Goal: Navigation & Orientation: Understand site structure

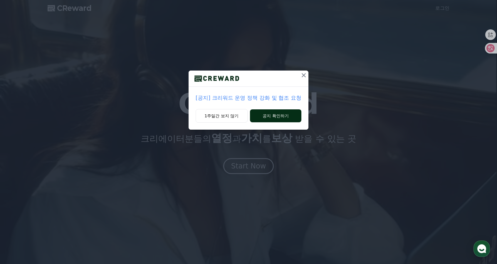
click at [268, 117] on button "공지 확인하기" at bounding box center [275, 115] width 51 height 13
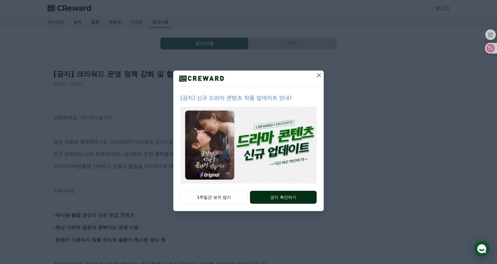
click at [267, 195] on button "공지 확인하기" at bounding box center [283, 196] width 67 height 13
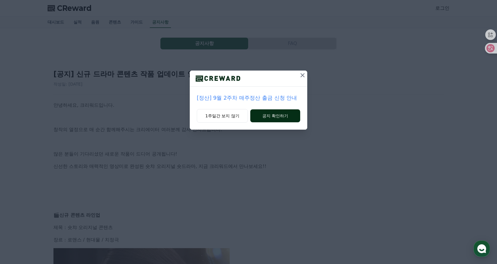
click at [274, 118] on button "공지 확인하기" at bounding box center [275, 115] width 50 height 13
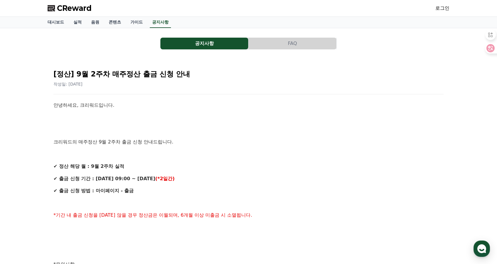
drag, startPoint x: 264, startPoint y: 157, endPoint x: 237, endPoint y: 47, distance: 113.3
click at [84, 23] on link "실적" at bounding box center [78, 22] width 18 height 11
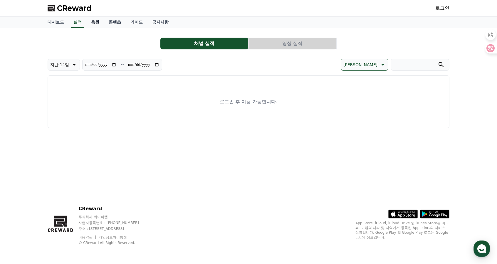
click at [100, 22] on link "음원" at bounding box center [95, 22] width 18 height 11
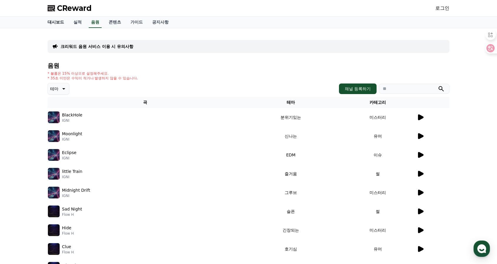
click at [58, 20] on link "대시보드" at bounding box center [56, 22] width 26 height 11
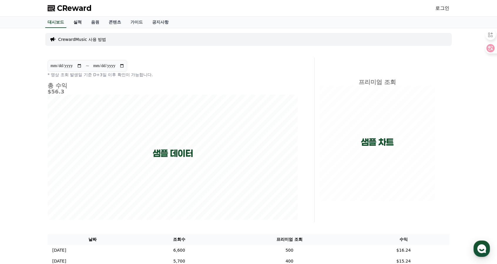
click at [79, 21] on link "실적" at bounding box center [78, 22] width 18 height 11
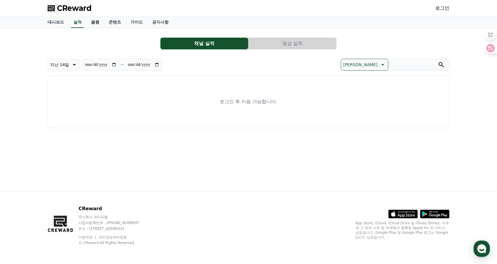
click at [101, 24] on link "음원" at bounding box center [95, 22] width 18 height 11
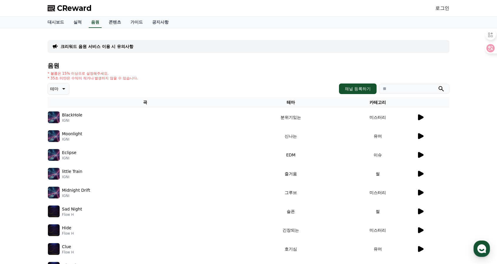
click at [63, 118] on p "IGNI" at bounding box center [72, 120] width 20 height 5
click at [58, 118] on img at bounding box center [54, 117] width 12 height 12
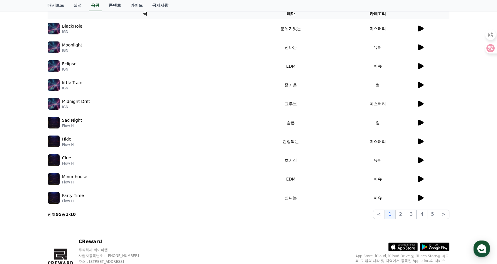
scroll to position [88, 0]
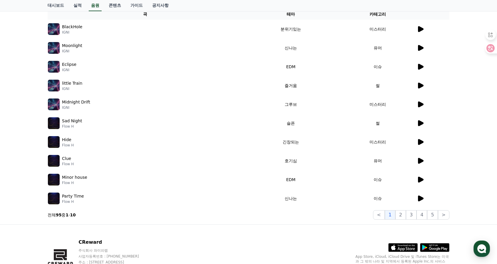
click at [56, 28] on img at bounding box center [54, 29] width 12 height 12
click at [427, 31] on div at bounding box center [432, 29] width 32 height 7
click at [422, 30] on icon at bounding box center [419, 29] width 7 height 7
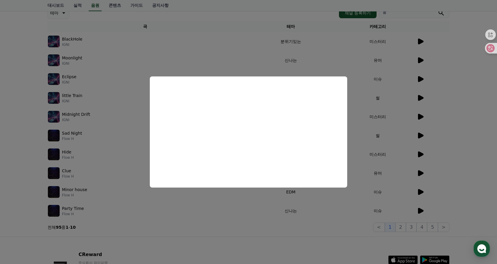
scroll to position [59, 0]
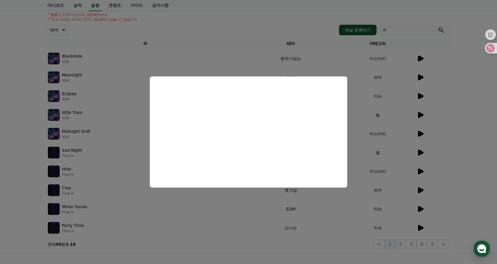
click at [408, 97] on button "close modal" at bounding box center [248, 132] width 497 height 264
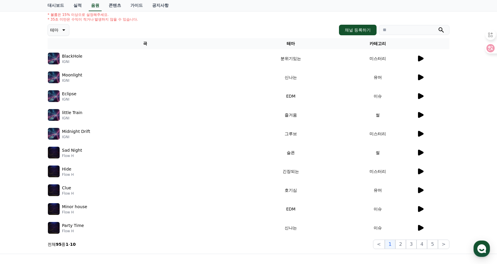
scroll to position [0, 0]
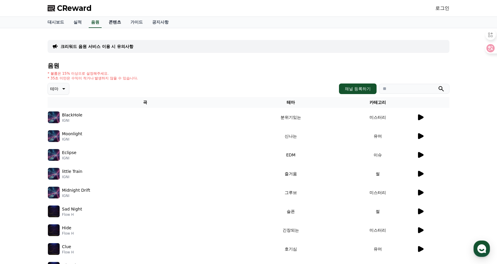
click at [124, 23] on link "콘텐츠" at bounding box center [115, 22] width 22 height 11
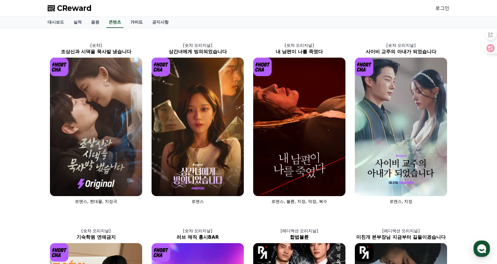
click at [132, 25] on link "가이드" at bounding box center [137, 22] width 22 height 11
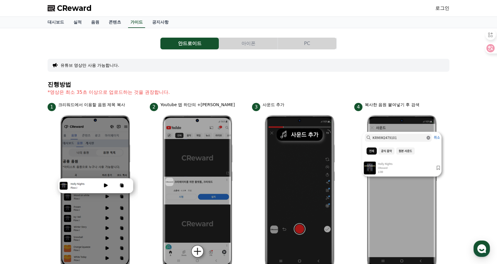
click at [246, 40] on button "아이폰" at bounding box center [248, 44] width 58 height 12
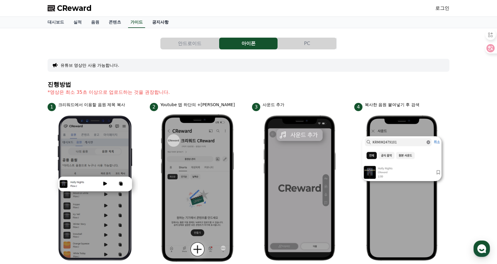
click at [160, 23] on link "공지사항" at bounding box center [160, 22] width 26 height 11
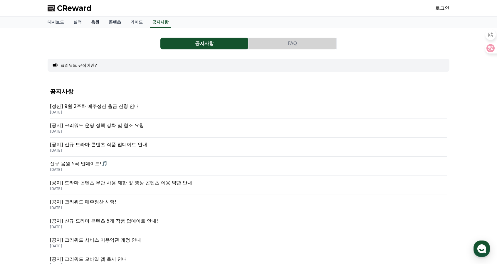
click at [95, 21] on link "음원" at bounding box center [95, 22] width 18 height 11
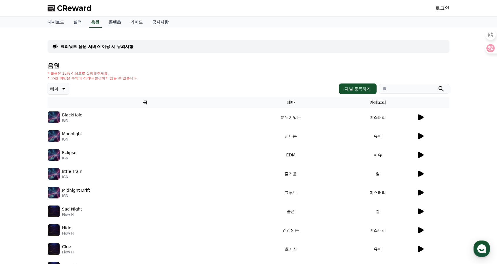
click at [63, 88] on icon at bounding box center [63, 88] width 7 height 7
drag, startPoint x: 187, startPoint y: 84, endPoint x: 146, endPoint y: 56, distance: 49.3
click at [187, 83] on div "테마 테마 전체 환상적인 호기심 어두운 밝은 통통튀는 신나는 반전 웅장한 드라마틱 즐거움 분위기있는 EDM 그루브 슬픈 잔잔한 귀여운 감동적인…" at bounding box center [249, 89] width 402 height 12
click at [74, 19] on link "실적" at bounding box center [78, 22] width 18 height 11
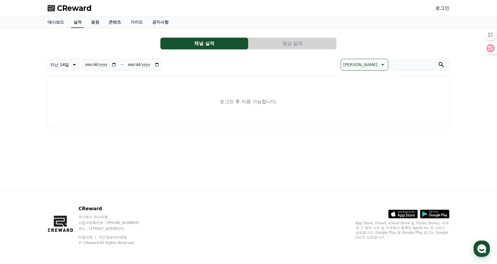
click at [345, 19] on div "대시보드 실적 음원 콘텐츠 가이드 공지사항" at bounding box center [248, 22] width 411 height 11
